Goal: Navigation & Orientation: Find specific page/section

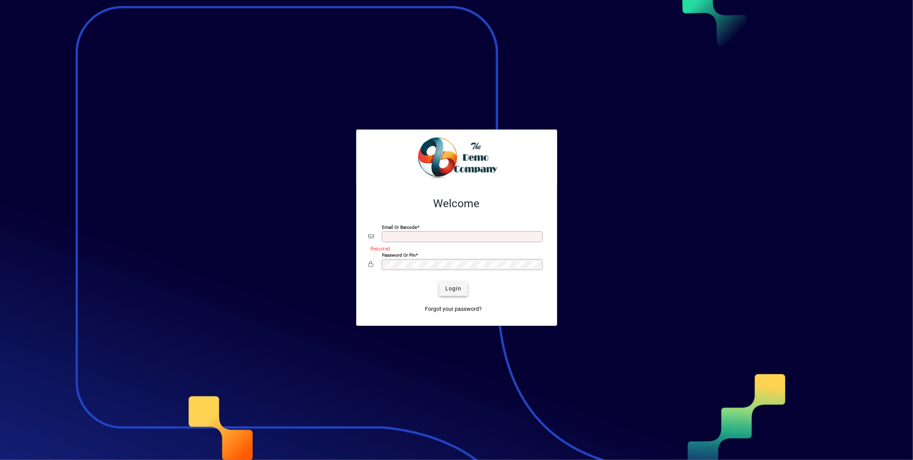
type input "**********"
click at [458, 286] on span "Login" at bounding box center [453, 288] width 16 height 8
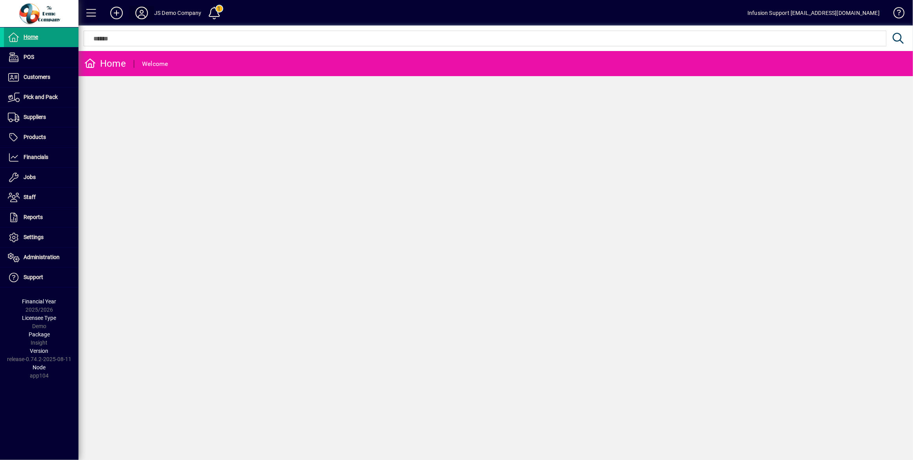
click at [141, 9] on icon at bounding box center [142, 13] width 16 height 13
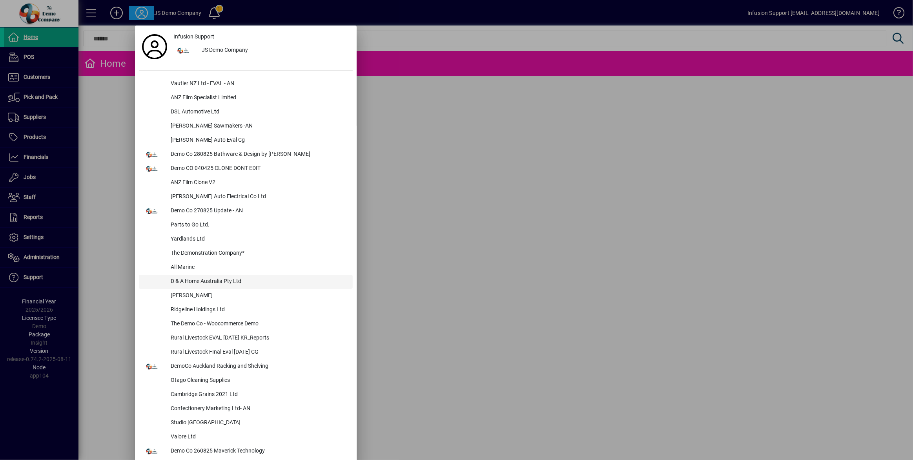
click at [246, 278] on div "D & A Home Australia Pty Ltd" at bounding box center [258, 282] width 188 height 14
